Goal: Transaction & Acquisition: Purchase product/service

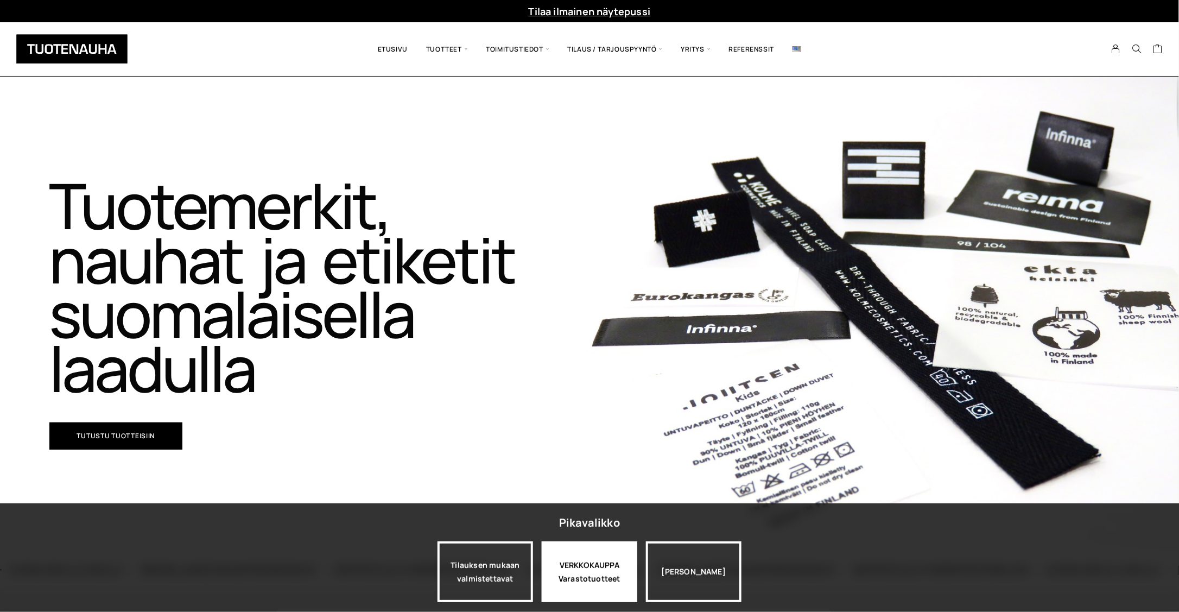
click at [605, 571] on div "VERKKOKAUPPA Varastotuotteet" at bounding box center [590, 571] width 96 height 61
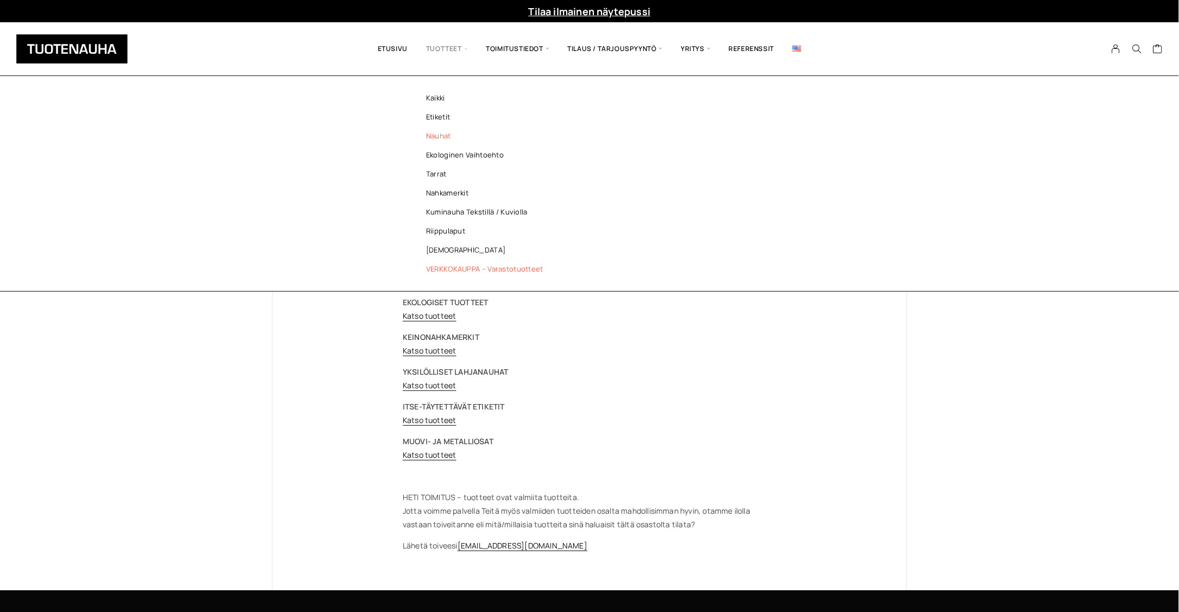
click at [441, 137] on link "Nauhat" at bounding box center [487, 135] width 157 height 19
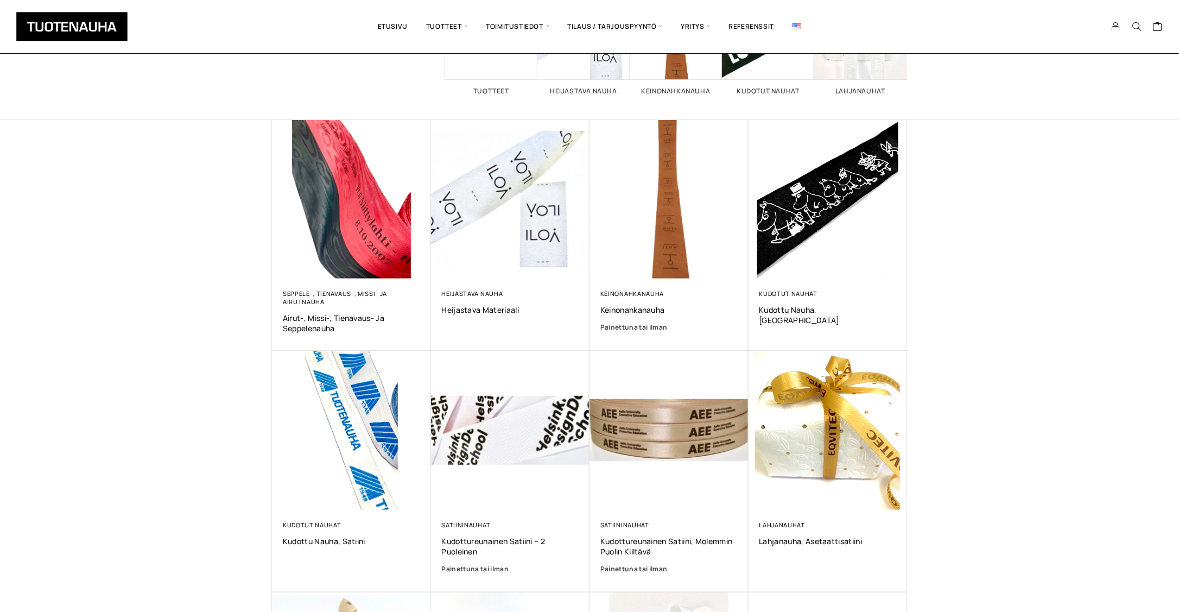
scroll to position [163, 0]
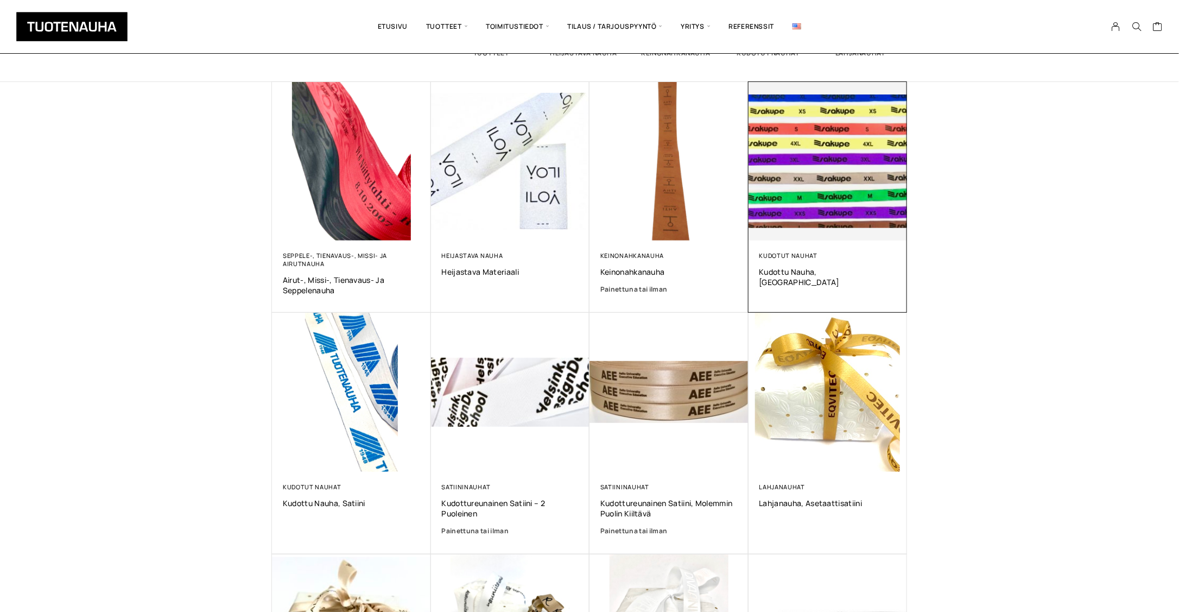
click at [841, 174] on img at bounding box center [827, 161] width 167 height 167
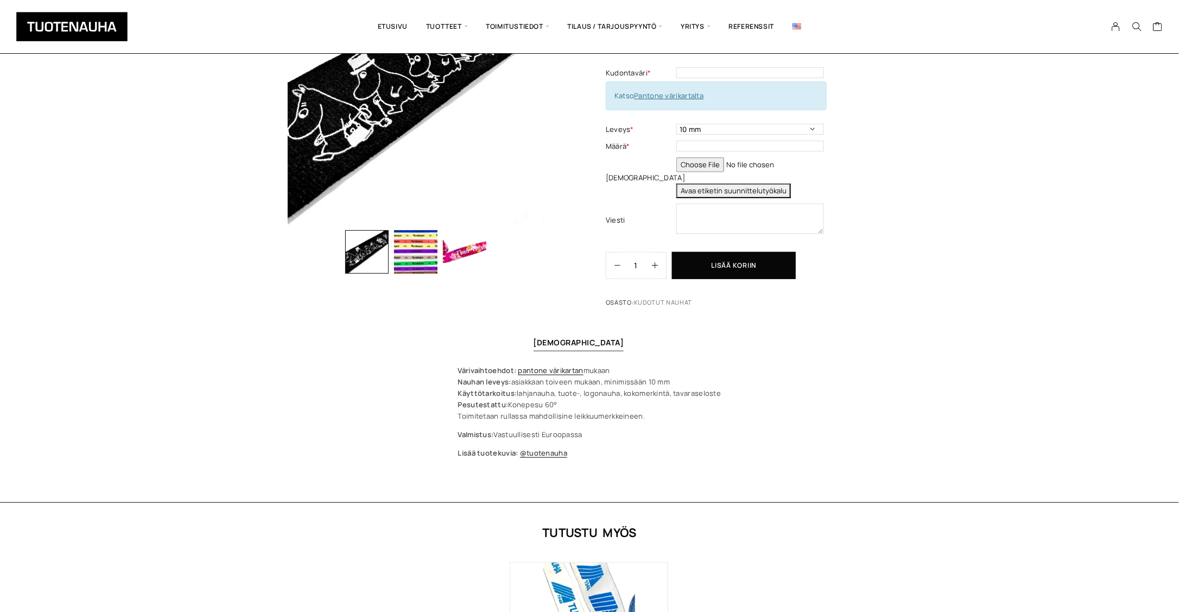
scroll to position [109, 0]
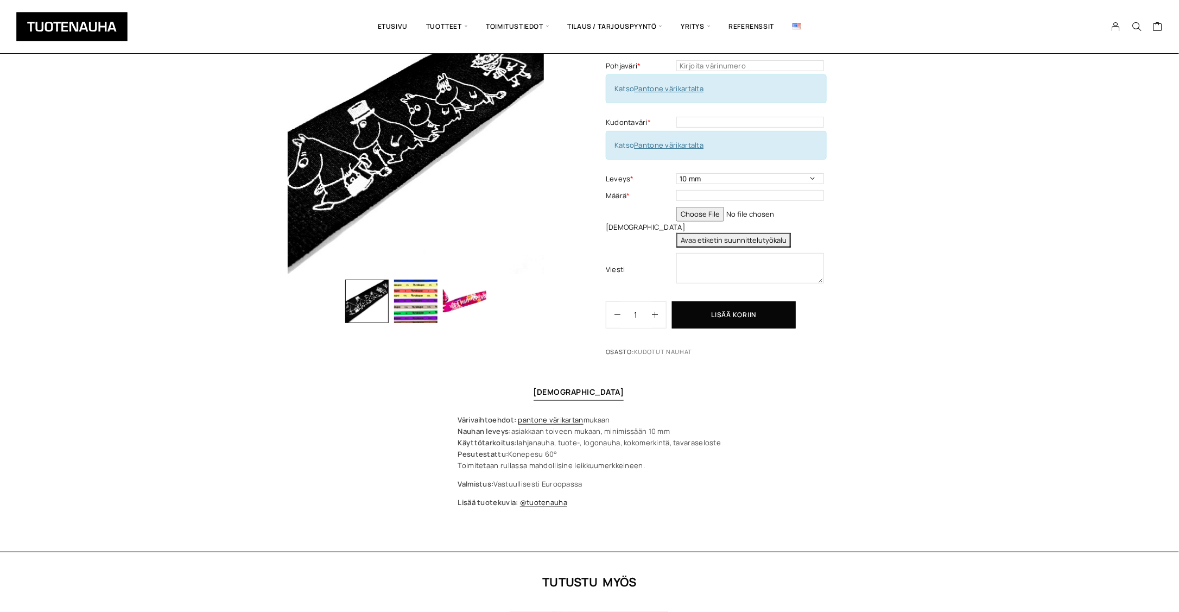
click at [759, 239] on button "Avaa etiketin suunnittelutyökalu" at bounding box center [733, 240] width 115 height 15
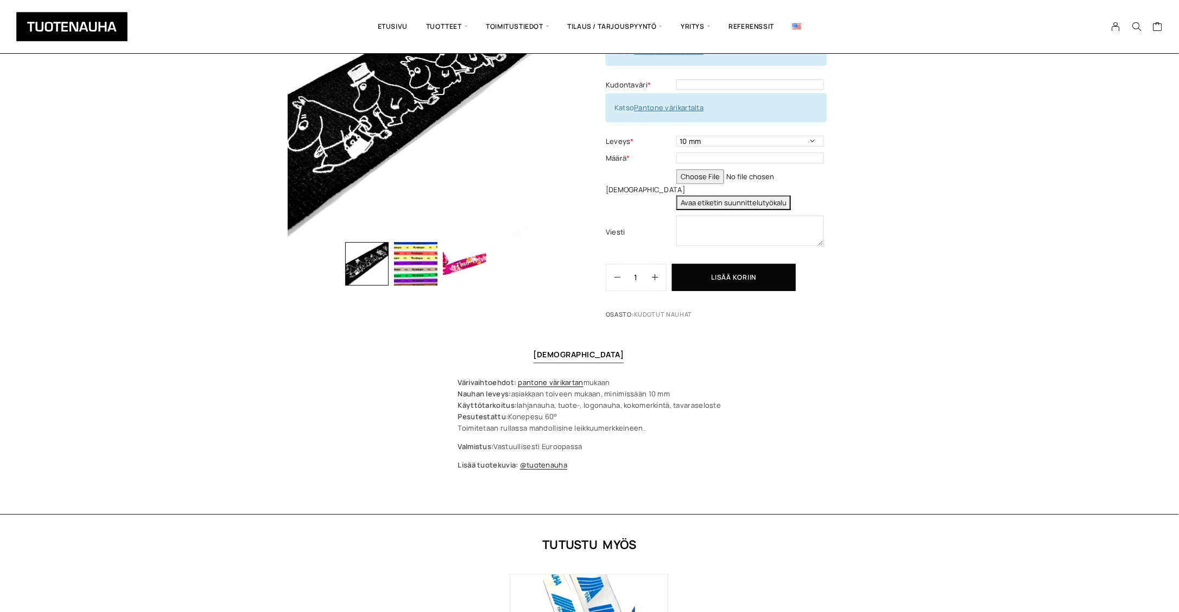
scroll to position [0, 0]
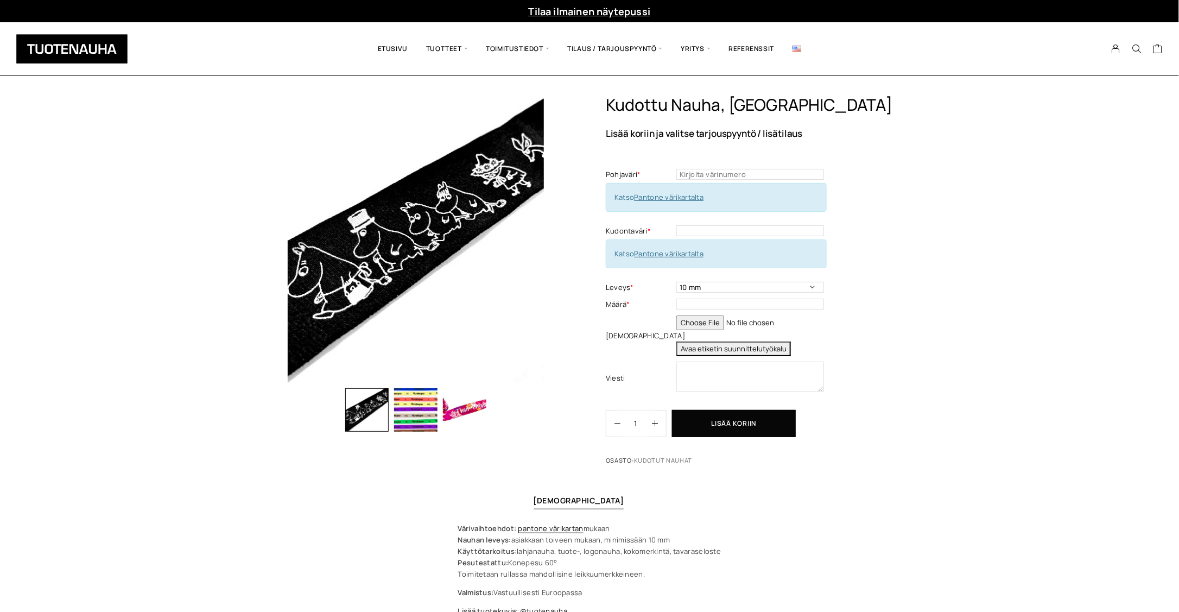
click at [604, 11] on link "Tilaa ilmainen näytepussi" at bounding box center [590, 11] width 122 height 13
